Goal: Task Accomplishment & Management: Manage account settings

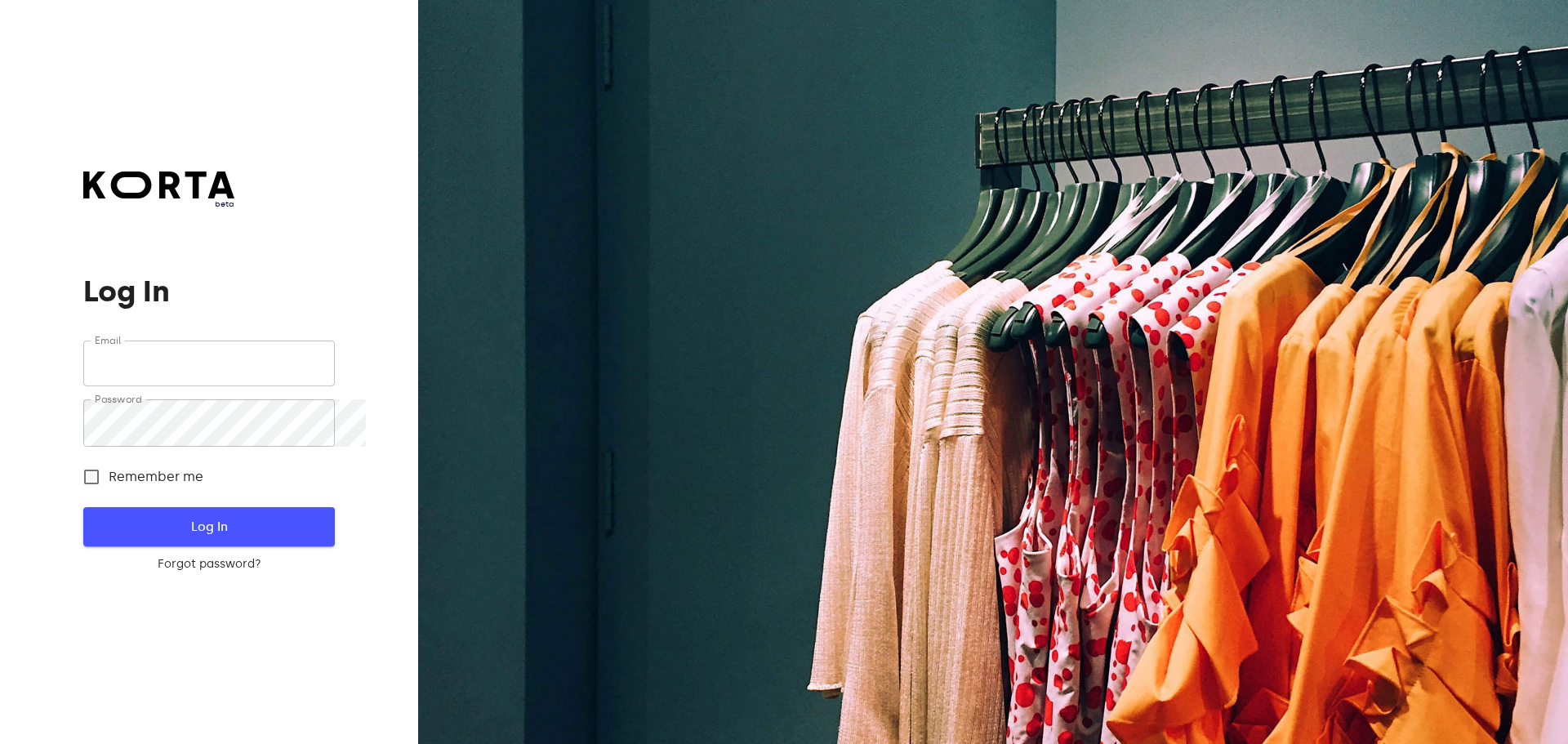
type input "sales@citywaxvilnius.lt"
click at [184, 530] on span "Log In" at bounding box center [209, 527] width 199 height 21
